Goal: Find specific page/section

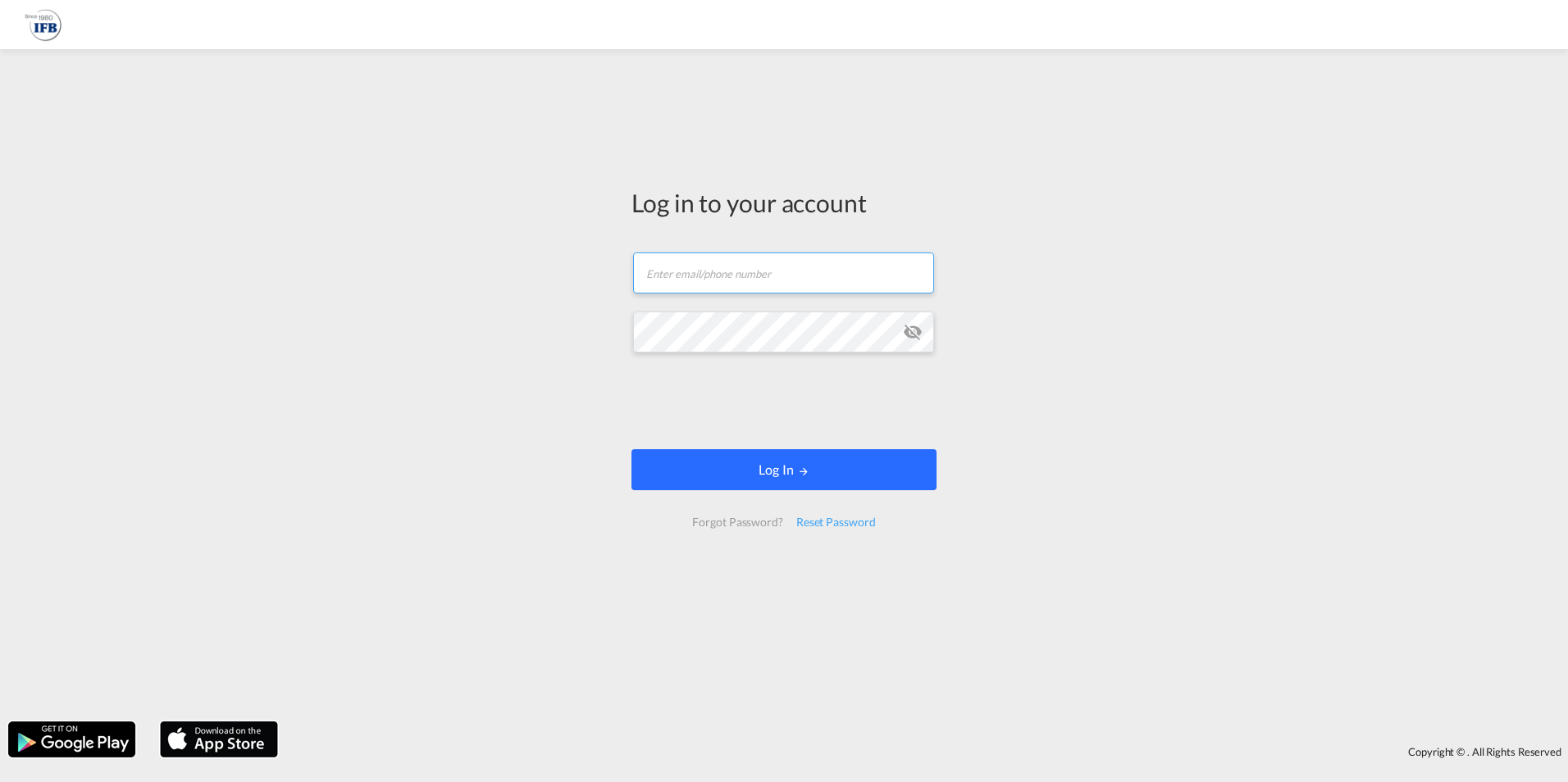
type input "[PERSON_NAME][EMAIL_ADDRESS][PERSON_NAME][DOMAIN_NAME]"
click at [821, 473] on button "Log In" at bounding box center [784, 470] width 305 height 41
